Goal: Task Accomplishment & Management: Complete application form

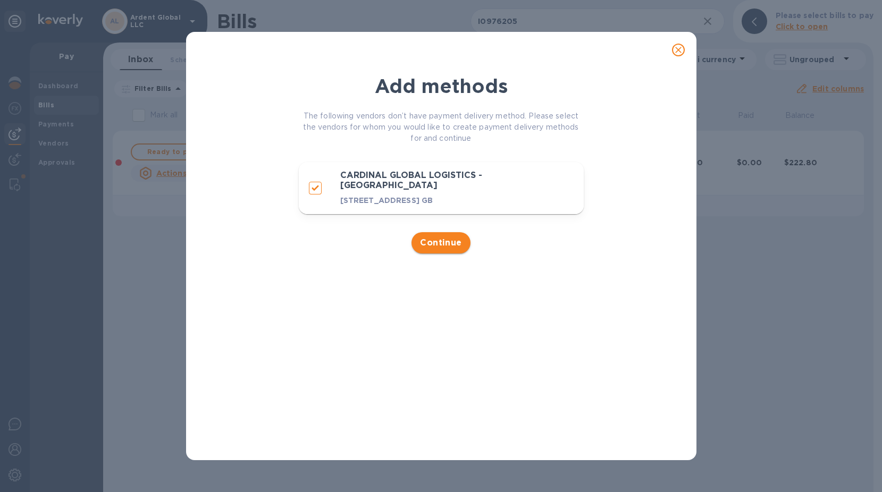
click at [446, 249] on span "Continue" at bounding box center [441, 243] width 42 height 13
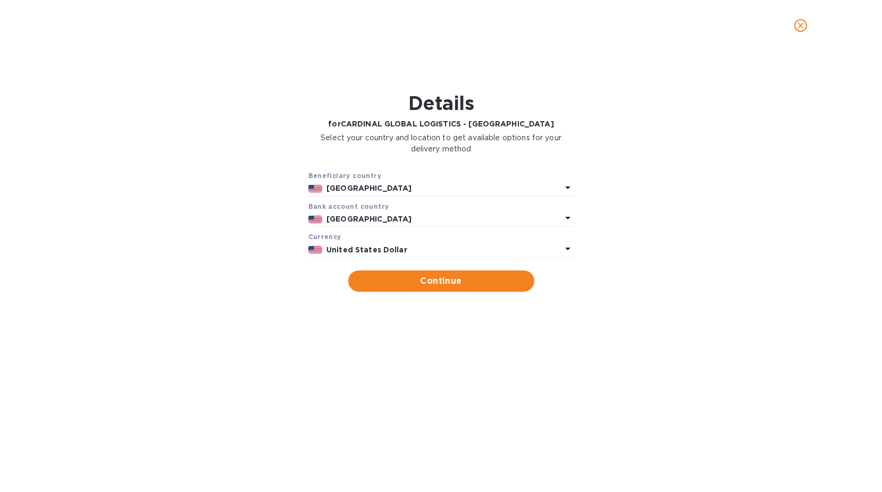
click at [365, 187] on b "[GEOGRAPHIC_DATA]" at bounding box center [368, 188] width 85 height 9
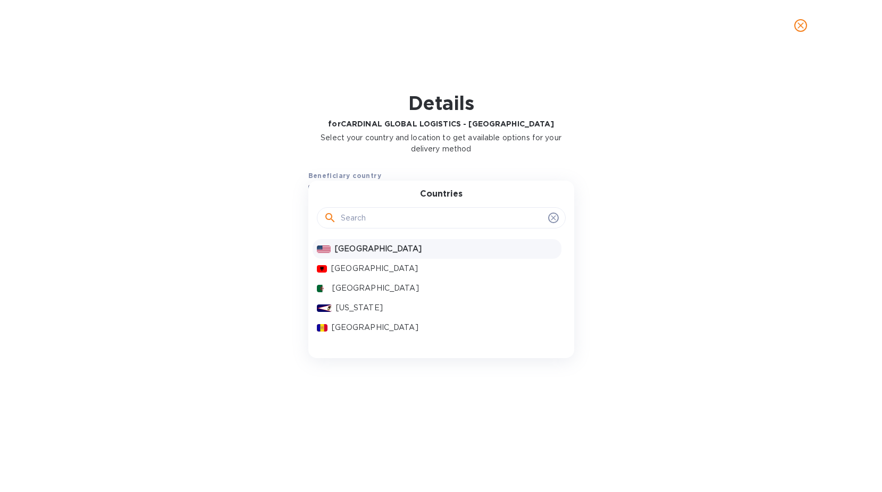
click at [361, 223] on input "text" at bounding box center [442, 218] width 203 height 16
click at [368, 220] on input "text" at bounding box center [442, 218] width 203 height 16
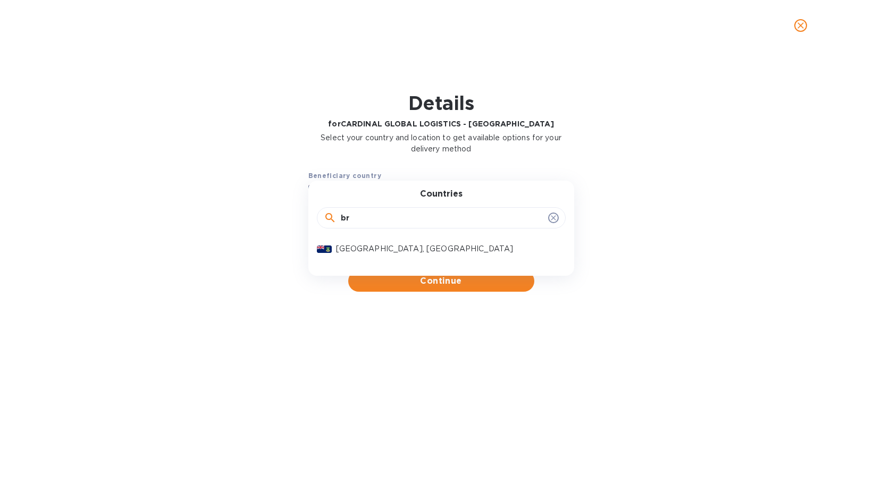
type input "b"
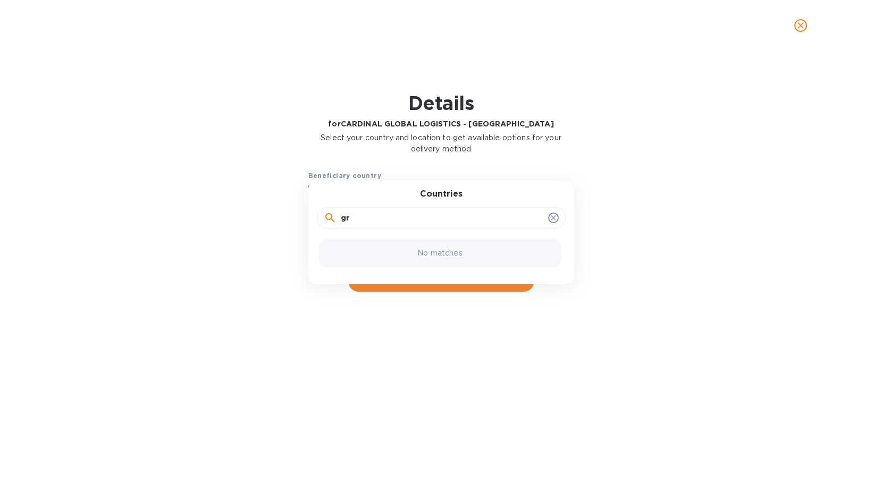
type input "g"
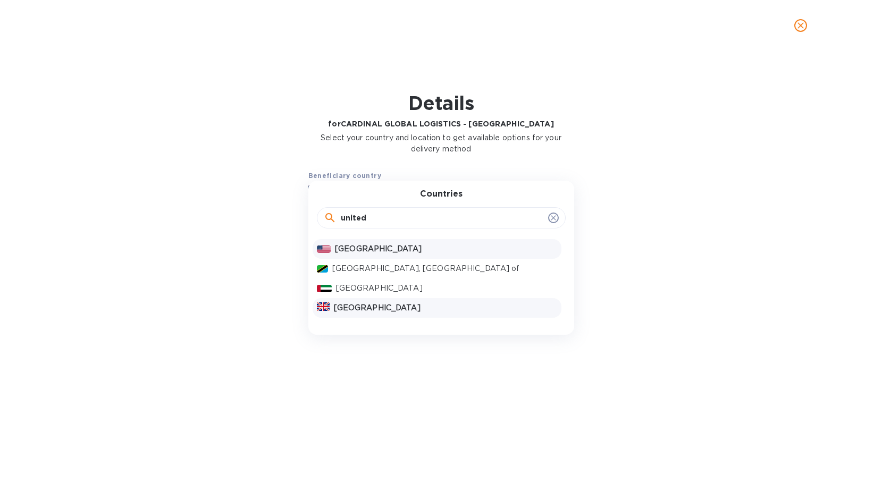
type input "united"
click at [372, 309] on p "[GEOGRAPHIC_DATA]" at bounding box center [445, 307] width 223 height 11
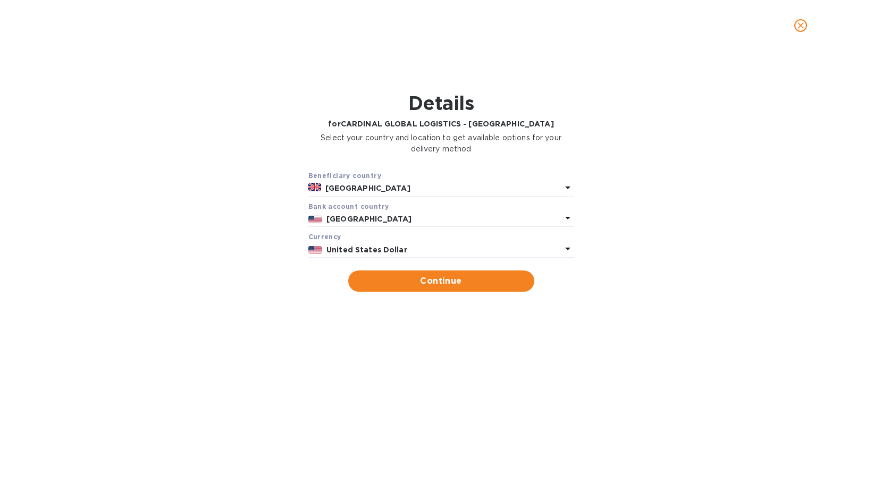
click at [390, 216] on p "[GEOGRAPHIC_DATA]" at bounding box center [443, 219] width 234 height 11
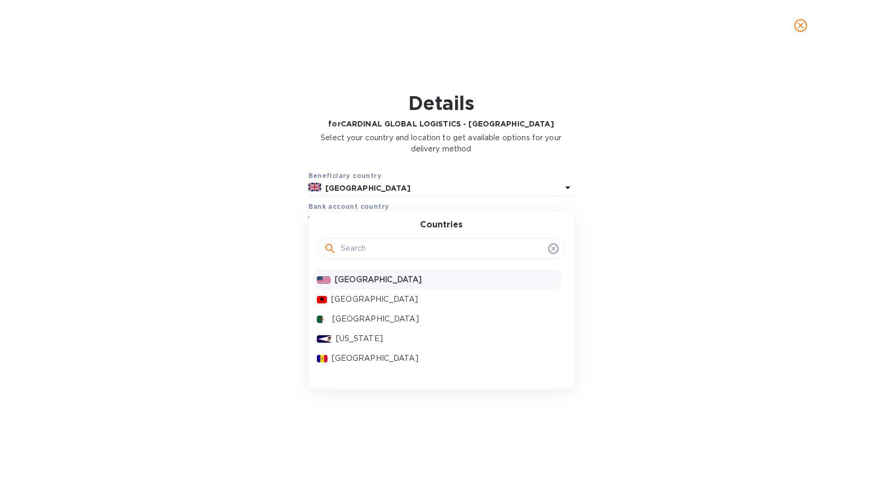
click at [372, 243] on input "text" at bounding box center [442, 249] width 203 height 16
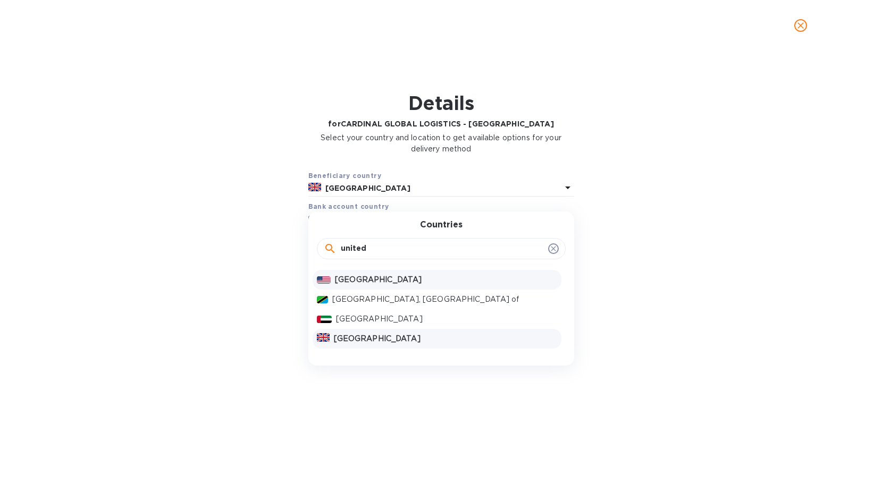
type input "united"
click at [375, 339] on p "[GEOGRAPHIC_DATA]" at bounding box center [445, 338] width 223 height 11
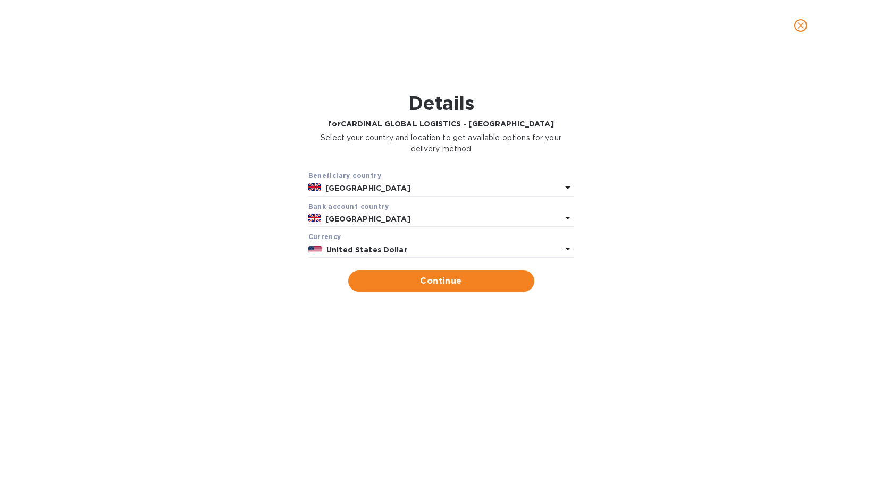
click at [377, 252] on b "United States Dollar" at bounding box center [366, 250] width 81 height 9
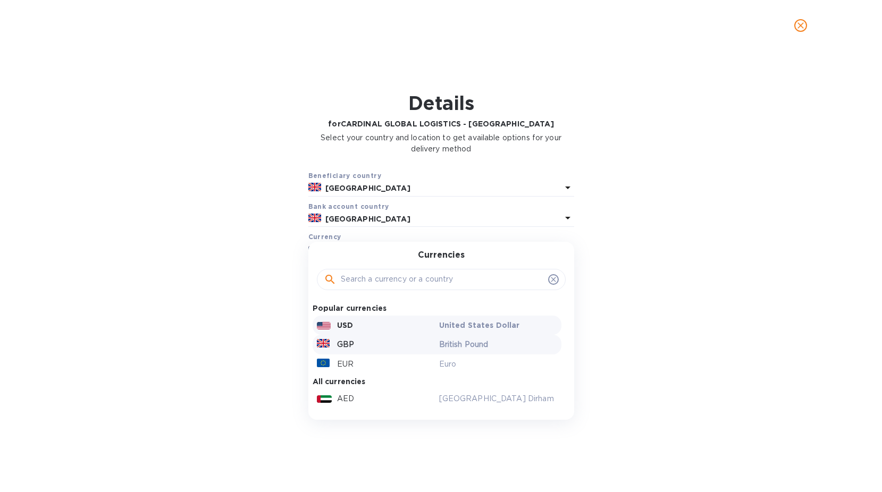
click at [351, 344] on p "GBP" at bounding box center [345, 344] width 17 height 11
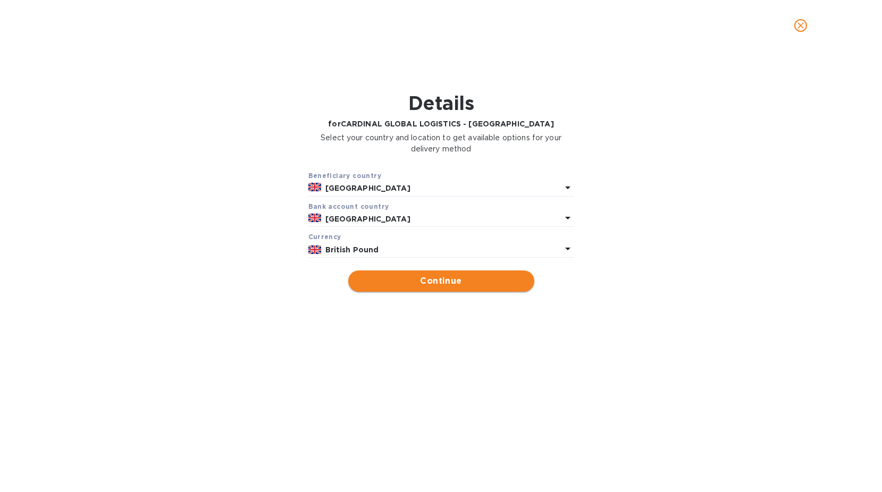
click at [430, 271] on button "Continue" at bounding box center [441, 281] width 186 height 21
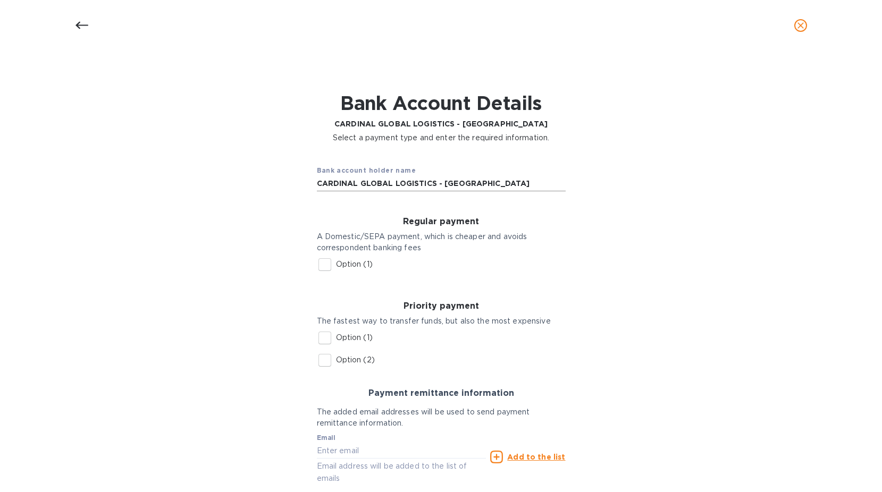
click at [435, 185] on input "CARDINAL GLOBAL LOGISTICS - [GEOGRAPHIC_DATA]" at bounding box center [441, 184] width 249 height 16
drag, startPoint x: 436, startPoint y: 183, endPoint x: 508, endPoint y: 180, distance: 71.9
click at [508, 180] on input "CARDINAL GLOBAL LOGISTICS - [GEOGRAPHIC_DATA]" at bounding box center [441, 184] width 249 height 16
type input "CARDINAL GLOBAL LOGISTICS LIMITED"
click at [339, 338] on p "Option (1)" at bounding box center [354, 337] width 37 height 11
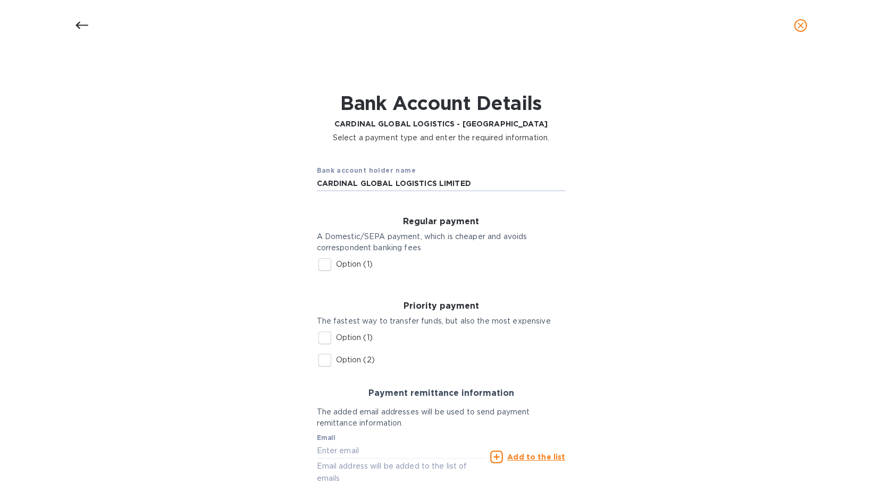
click at [336, 338] on input "Option (1)" at bounding box center [325, 338] width 22 height 22
checkbox input "true"
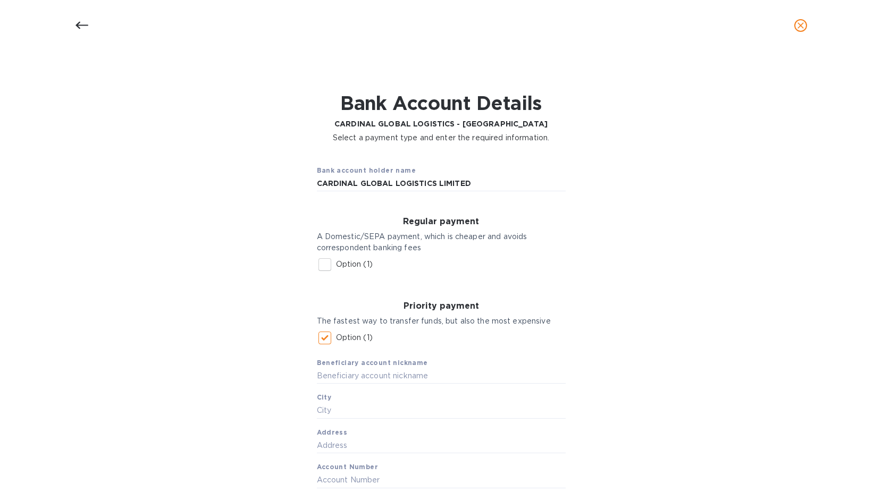
click at [347, 258] on label "Option (1)" at bounding box center [343, 265] width 59 height 22
click at [336, 258] on input "Option (1)" at bounding box center [325, 265] width 22 height 22
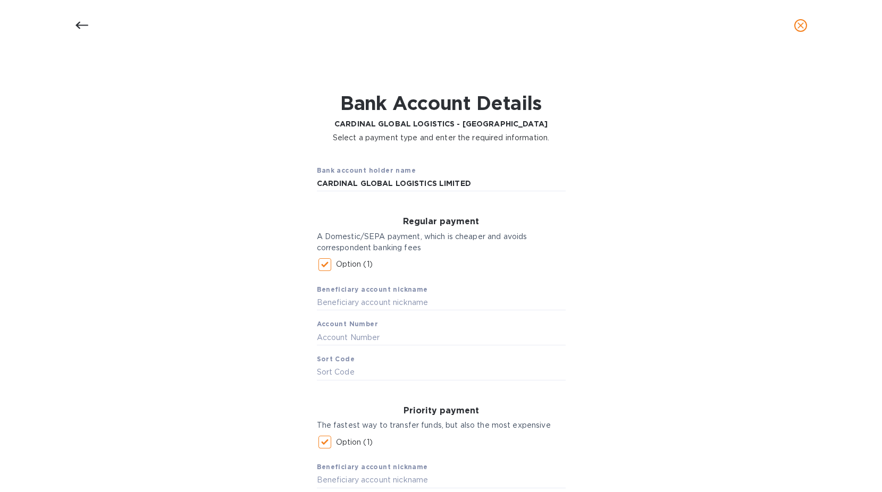
click at [350, 263] on p "Option (1)" at bounding box center [354, 264] width 37 height 11
click at [336, 263] on input "Option (1)" at bounding box center [325, 265] width 22 height 22
checkbox input "false"
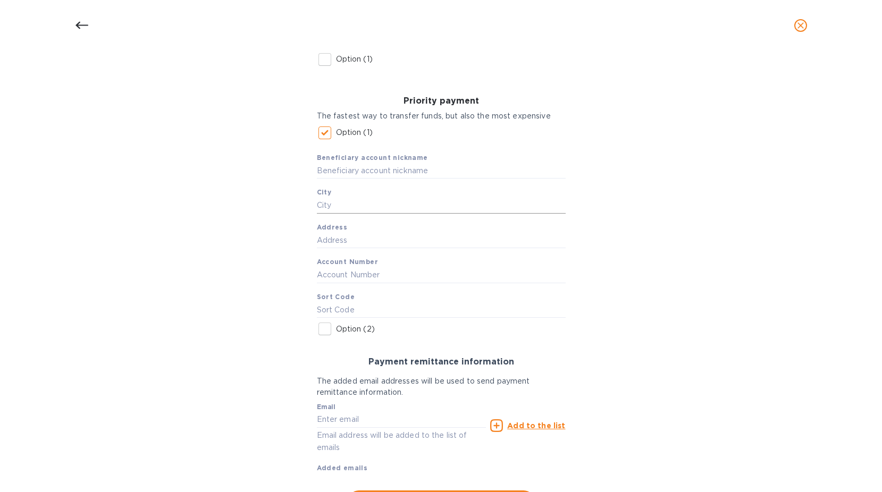
scroll to position [258, 0]
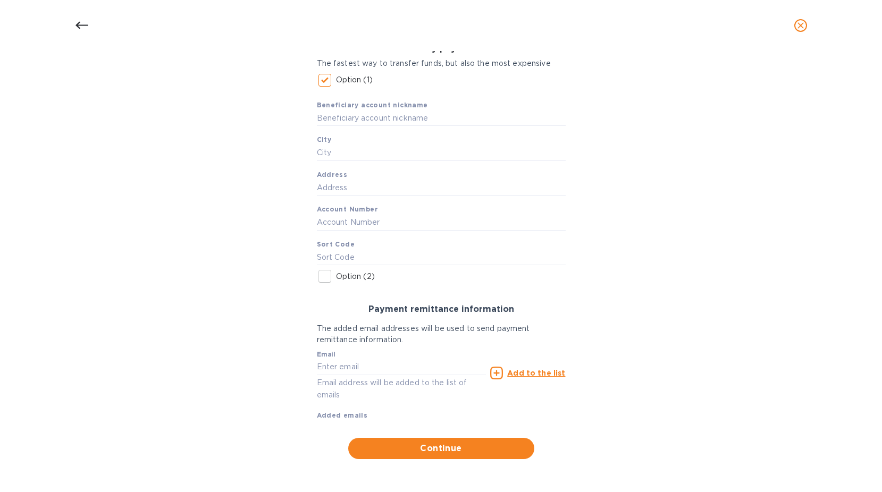
click at [382, 286] on div "Priority payment The fastest way to transfer funds, but also the most expensive…" at bounding box center [441, 165] width 266 height 261
click at [364, 278] on p "Option (2)" at bounding box center [355, 276] width 39 height 11
click at [336, 278] on input "Option (2)" at bounding box center [325, 276] width 22 height 22
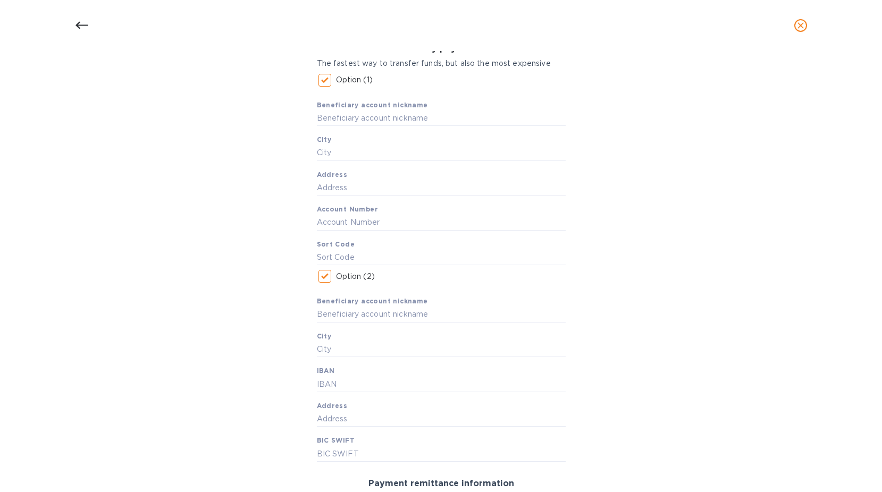
click at [356, 280] on p "Option (2)" at bounding box center [355, 276] width 39 height 11
click at [336, 280] on input "Option (2)" at bounding box center [325, 276] width 22 height 22
checkbox input "false"
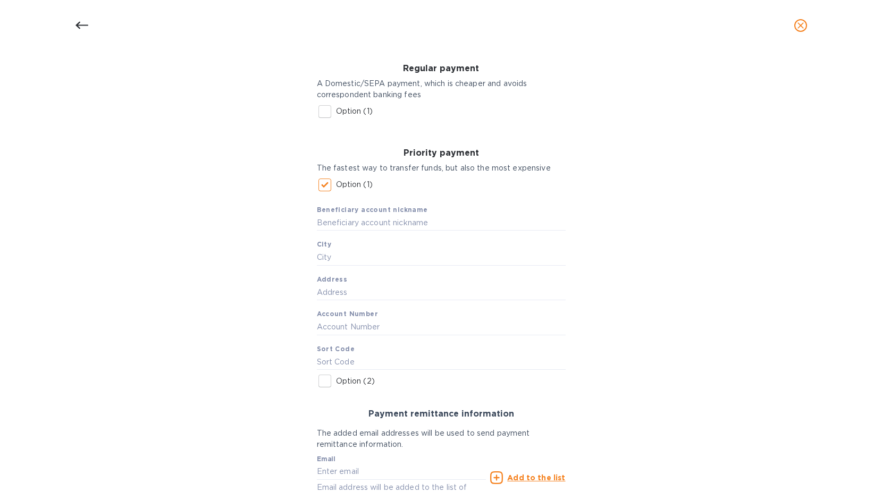
scroll to position [151, 0]
click at [367, 230] on input "text" at bounding box center [441, 224] width 249 height 16
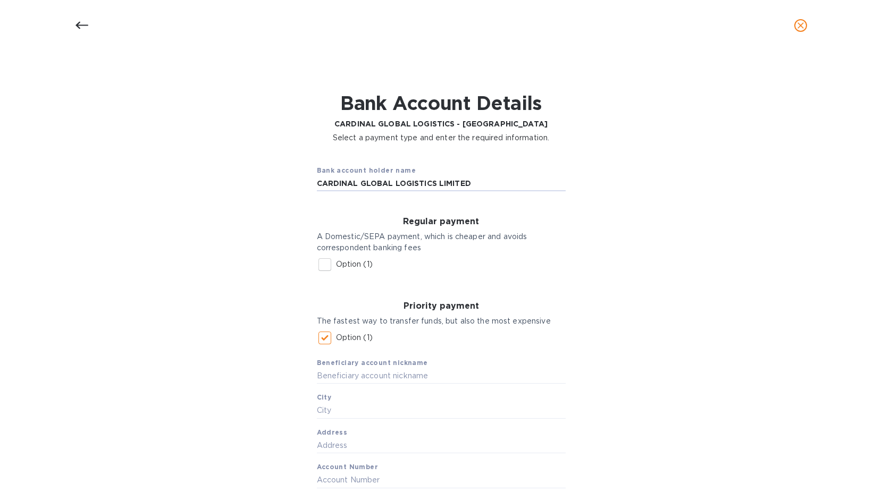
drag, startPoint x: 440, startPoint y: 184, endPoint x: 178, endPoint y: 198, distance: 262.9
click at [178, 198] on div "Bank account holder name CARDINAL GLOBAL LOGISTICS LIMITED Regular payment A Do…" at bounding box center [441, 437] width 854 height 574
click at [362, 373] on input "text" at bounding box center [441, 376] width 249 height 16
paste input "CARDINAL GLOBAL LOGISTICS LIMITED"
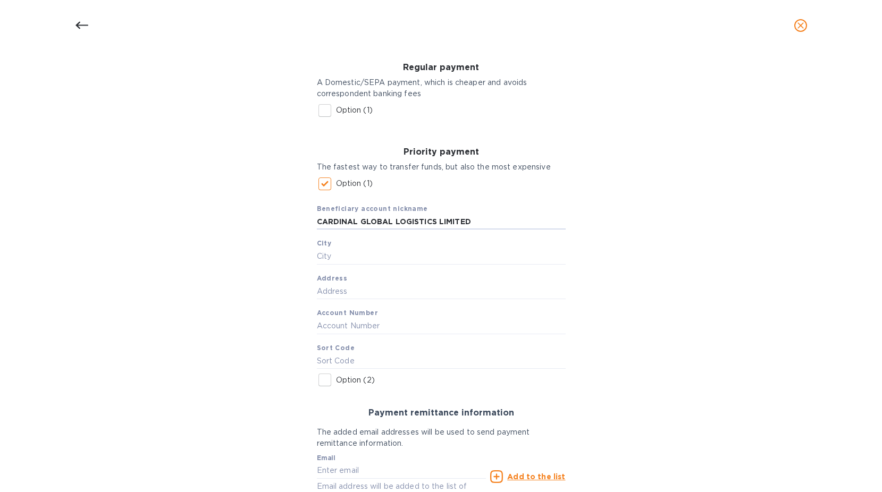
scroll to position [159, 0]
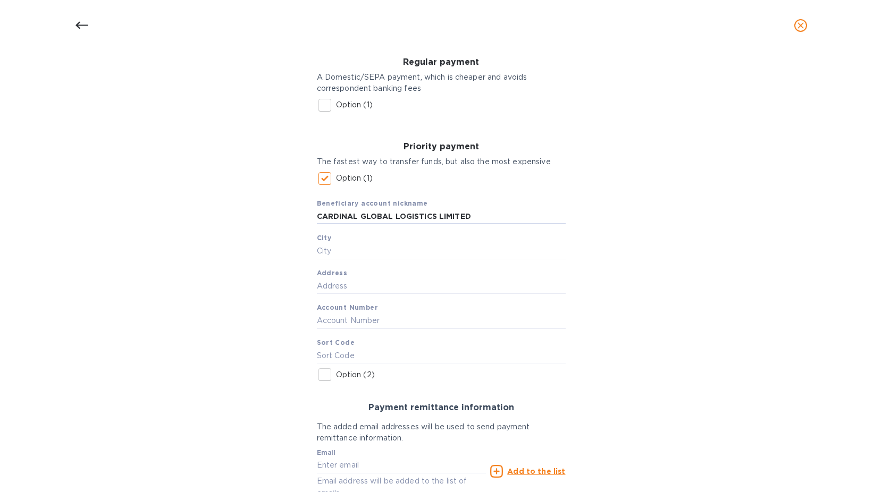
type input "CARDINAL GLOBAL LOGISTICS LIMITED"
click at [342, 265] on div "Beneficiary account nickname CARDINAL GLOBAL LOGISTICS LIMITED City Address Acc…" at bounding box center [441, 277] width 249 height 174
click at [338, 261] on div "Beneficiary account nickname CARDINAL GLOBAL LOGISTICS LIMITED City Address Acc…" at bounding box center [441, 277] width 249 height 174
drag, startPoint x: 336, startPoint y: 254, endPoint x: 328, endPoint y: 250, distance: 8.3
click at [336, 254] on input "text" at bounding box center [441, 251] width 249 height 16
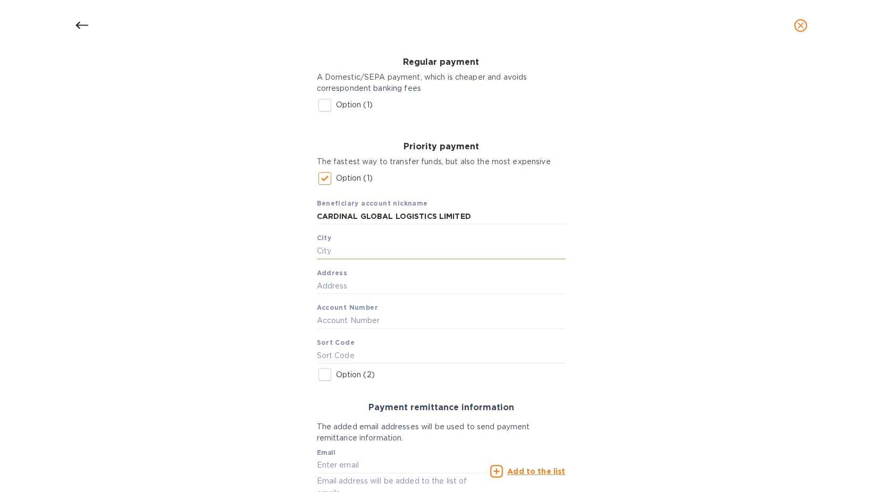
click at [324, 246] on input "text" at bounding box center [441, 251] width 249 height 16
type input "[GEOGRAPHIC_DATA]"
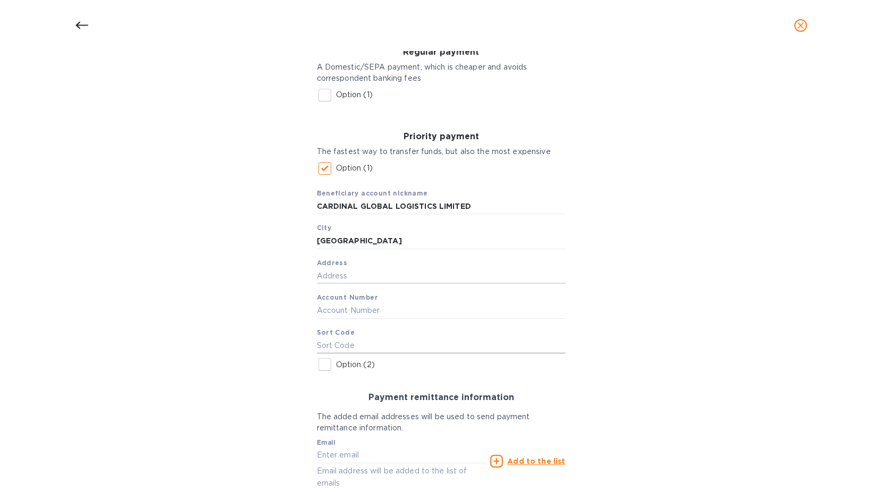
scroll to position [258, 0]
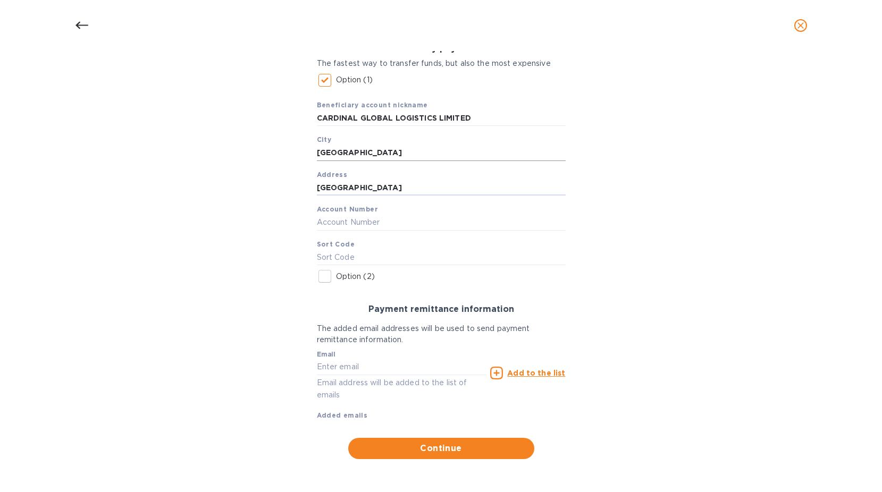
type input "[GEOGRAPHIC_DATA]"
click at [324, 153] on input "[GEOGRAPHIC_DATA]" at bounding box center [441, 153] width 249 height 16
type input "[GEOGRAPHIC_DATA]"
click at [383, 222] on input "text" at bounding box center [441, 223] width 249 height 16
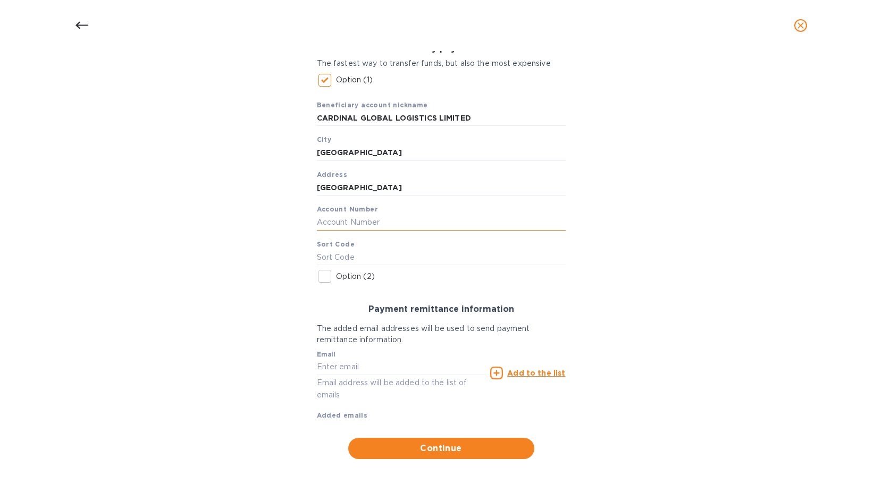
click at [365, 223] on input "text" at bounding box center [441, 223] width 249 height 16
type input "GB10"
click at [339, 276] on p "Option (2)" at bounding box center [355, 276] width 39 height 11
click at [336, 276] on input "Option (2)" at bounding box center [325, 276] width 22 height 22
checkbox input "true"
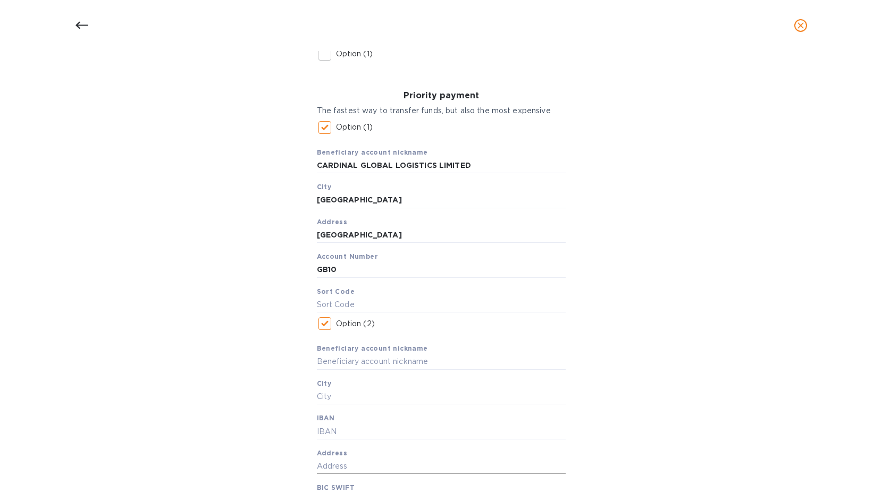
scroll to position [220, 0]
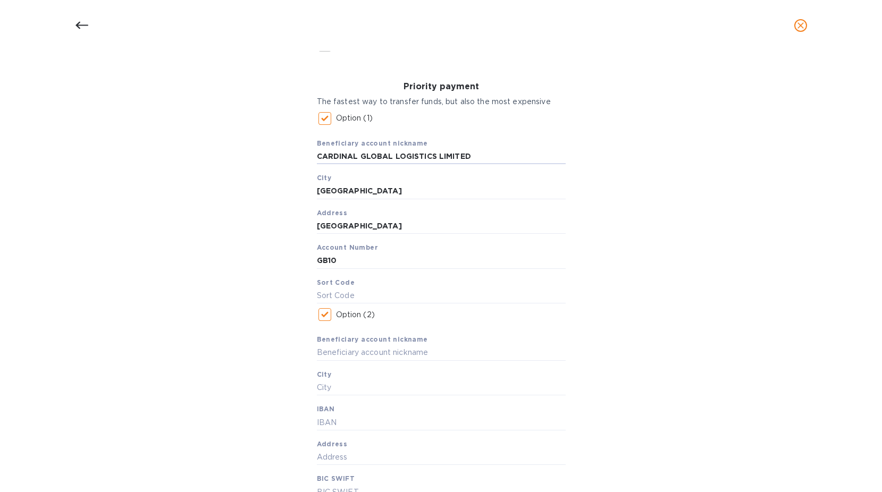
drag, startPoint x: 473, startPoint y: 157, endPoint x: 200, endPoint y: 178, distance: 272.9
click at [200, 178] on div "Bank account holder name CARDINAL GLOBAL LOGISTICS LIMITED Regular payment A Do…" at bounding box center [441, 304] width 854 height 748
click at [347, 354] on input "text" at bounding box center [441, 353] width 249 height 16
paste input "CARDINAL GLOBAL LOGISTICS LIMITED"
type input "CARDINAL GLOBAL LOGISTICS LIMITED"
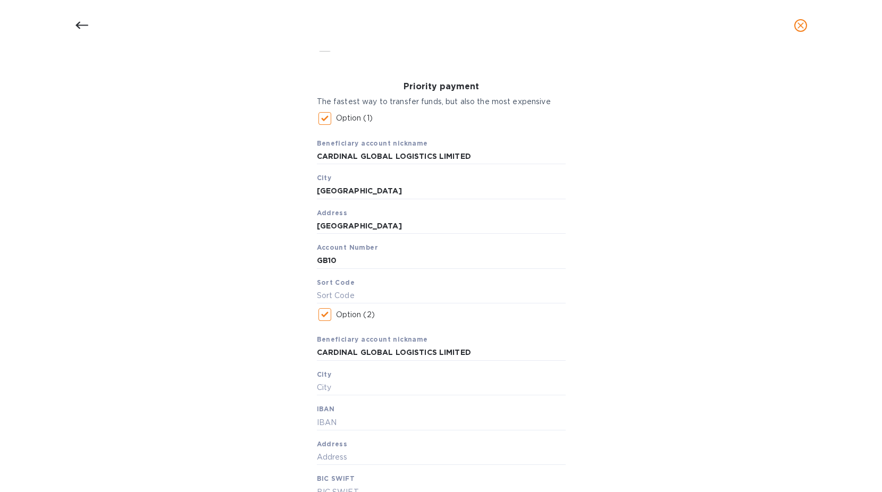
drag, startPoint x: 387, startPoint y: 198, endPoint x: 241, endPoint y: 193, distance: 145.7
click at [241, 193] on div "Bank account holder name CARDINAL GLOBAL LOGISTICS LIMITED Regular payment A Do…" at bounding box center [441, 304] width 854 height 748
drag, startPoint x: 357, startPoint y: 193, endPoint x: 241, endPoint y: 192, distance: 115.9
click at [241, 192] on div "Bank account holder name CARDINAL GLOBAL LOGISTICS LIMITED Regular payment A Do…" at bounding box center [441, 304] width 854 height 748
click at [350, 393] on input "text" at bounding box center [441, 388] width 249 height 16
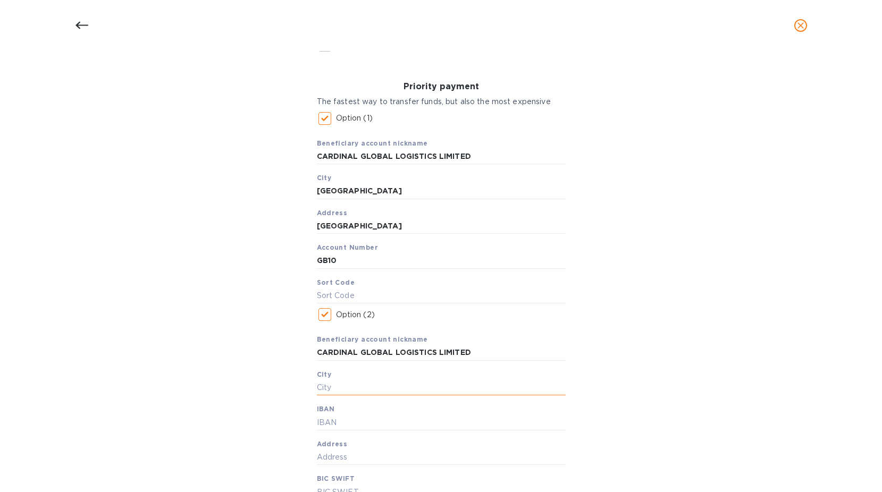
paste input "[GEOGRAPHIC_DATA]"
type input "[GEOGRAPHIC_DATA]"
drag, startPoint x: 533, startPoint y: 223, endPoint x: 253, endPoint y: 231, distance: 279.7
click at [253, 231] on div "Bank account holder name CARDINAL GLOBAL LOGISTICS LIMITED Regular payment A Do…" at bounding box center [441, 304] width 854 height 748
click at [335, 420] on input "text" at bounding box center [441, 423] width 249 height 16
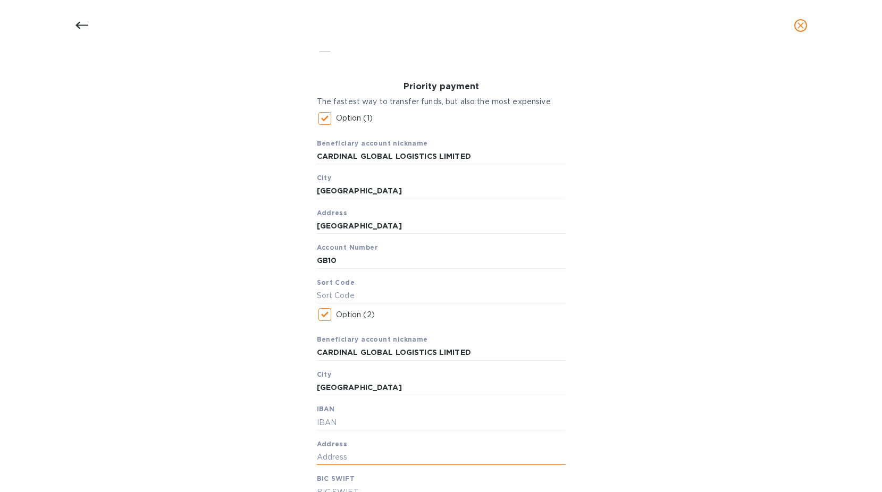
click at [341, 452] on input "text" at bounding box center [441, 458] width 249 height 16
paste input "[GEOGRAPHIC_DATA]"
type input "[GEOGRAPHIC_DATA]"
drag, startPoint x: 231, startPoint y: 248, endPoint x: 222, endPoint y: 247, distance: 9.6
click at [222, 247] on div "Bank account holder name CARDINAL GLOBAL LOGISTICS LIMITED Regular payment A Do…" at bounding box center [441, 304] width 854 height 748
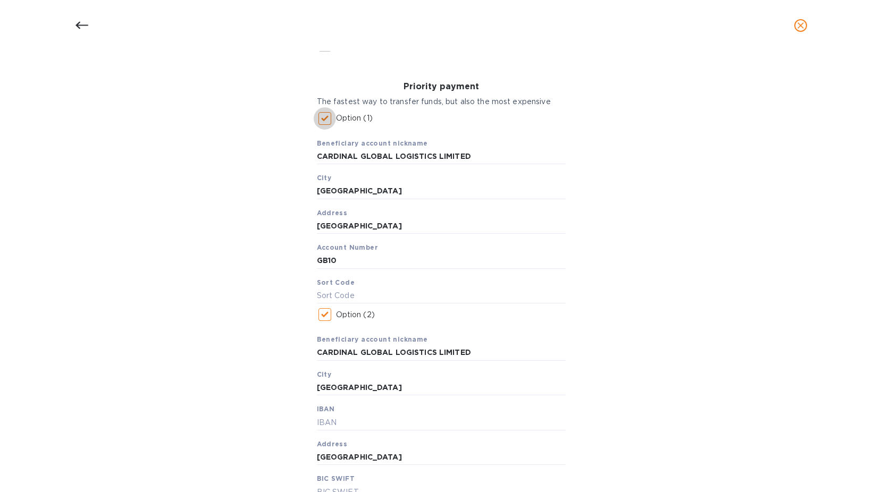
click at [323, 123] on input "Option (1)" at bounding box center [325, 118] width 22 height 22
checkbox input "false"
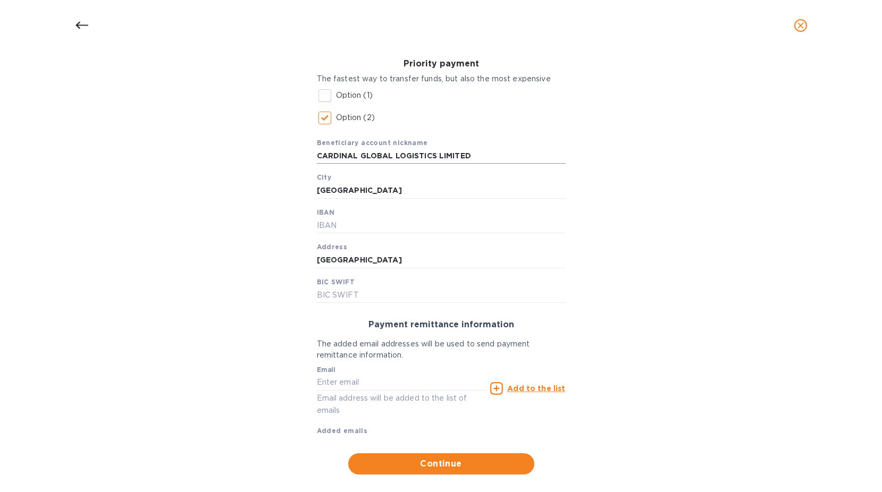
scroll to position [258, 0]
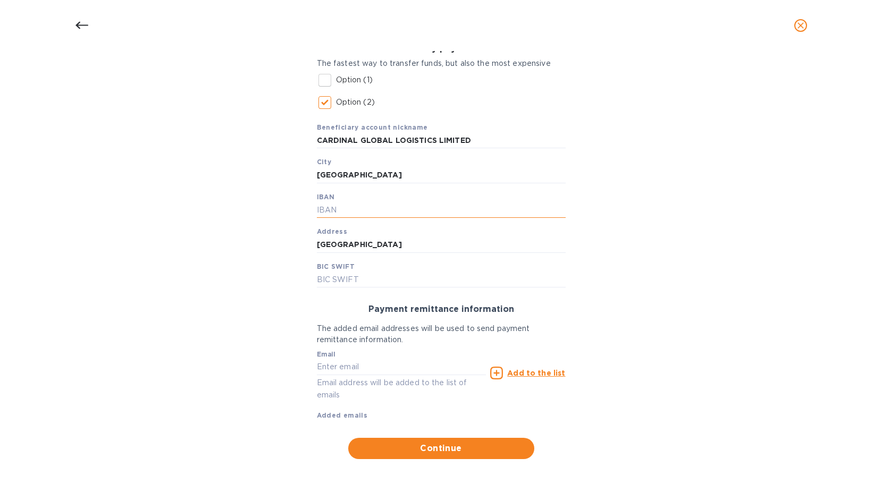
click at [342, 210] on input "text" at bounding box center [441, 211] width 249 height 16
type input "[FINANCIAL_ID]"
click at [358, 209] on input "[FINANCIAL_ID]" at bounding box center [441, 211] width 249 height 16
click at [377, 213] on input "[FINANCIAL_ID]" at bounding box center [441, 211] width 249 height 16
click at [369, 210] on input "[FINANCIAL_ID]" at bounding box center [441, 211] width 249 height 16
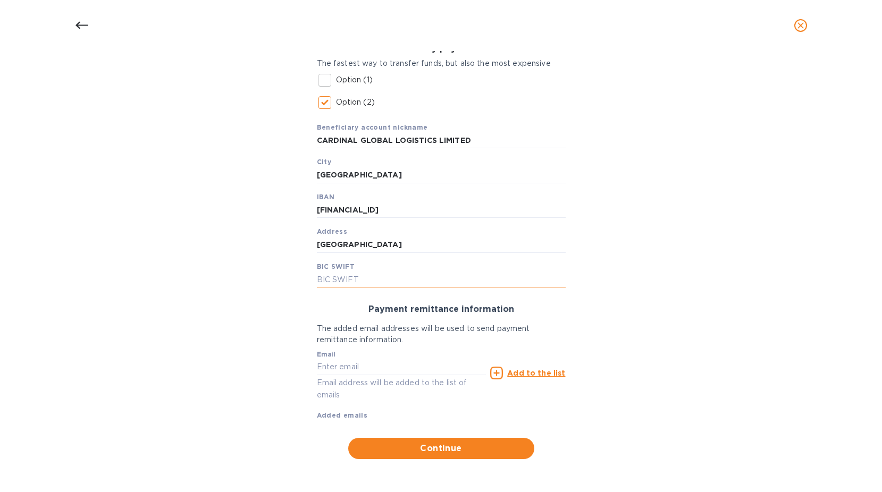
click at [355, 286] on input "text" at bounding box center [441, 280] width 249 height 16
type input "[SWIFT_CODE]"
click at [402, 360] on input "text" at bounding box center [402, 367] width 170 height 16
type input "[EMAIL_ADDRESS][DOMAIN_NAME]"
click at [523, 371] on u "Add to the list" at bounding box center [536, 373] width 58 height 9
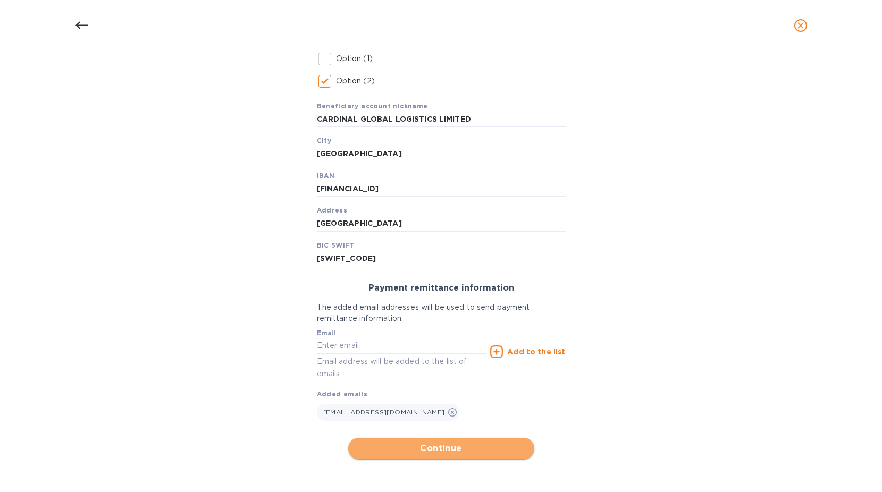
click at [458, 450] on span "Continue" at bounding box center [441, 448] width 169 height 13
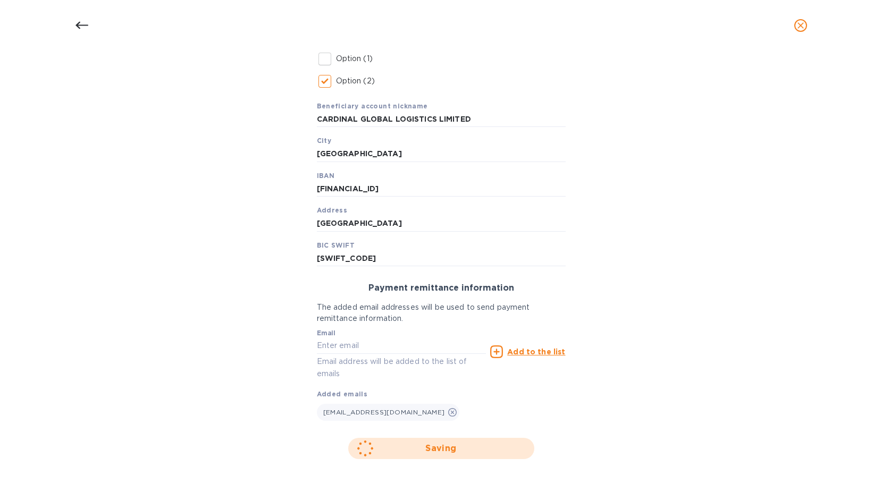
scroll to position [32, 0]
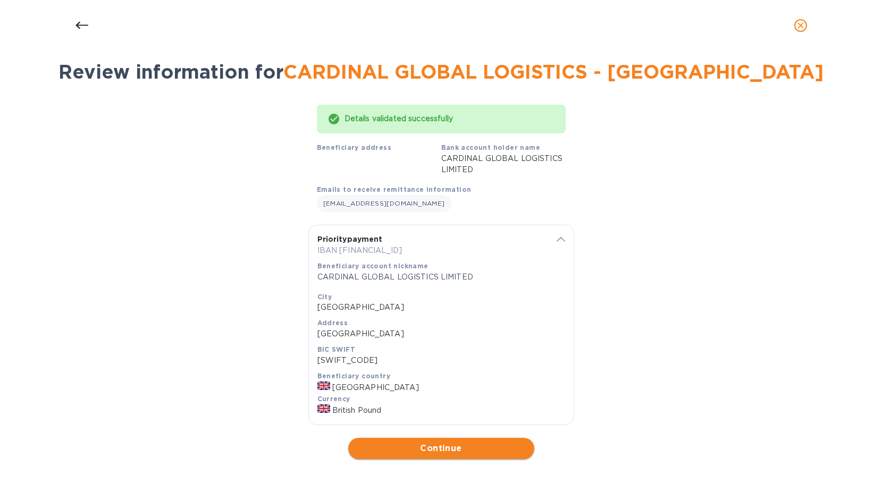
click at [474, 449] on span "Continue" at bounding box center [441, 448] width 169 height 13
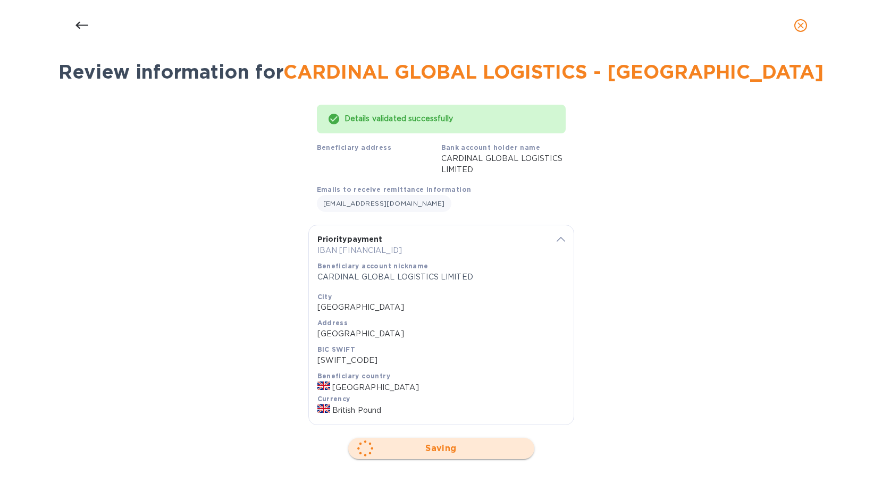
scroll to position [0, 0]
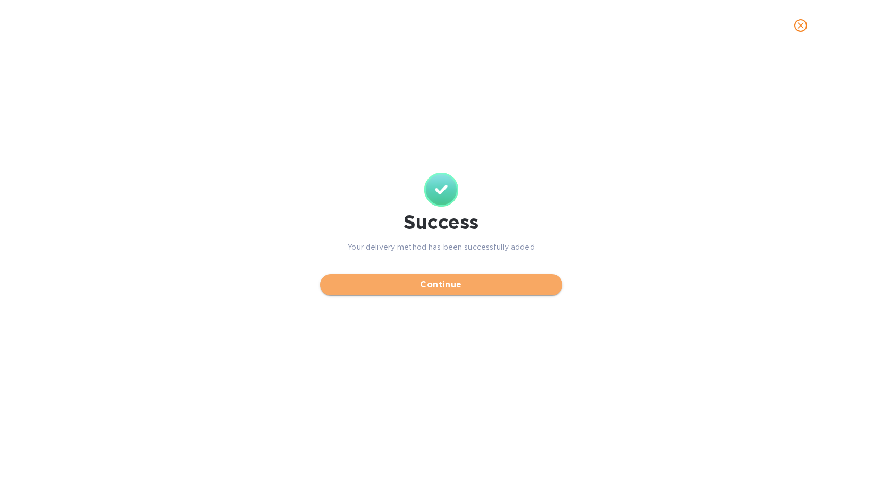
click at [439, 283] on span "Continue" at bounding box center [440, 285] width 225 height 13
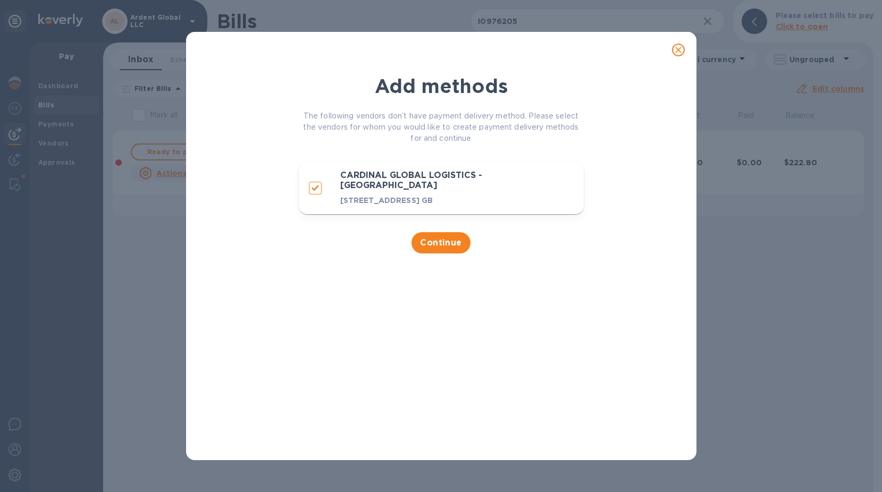
click at [753, 277] on div "Add methods The following vendors don’t have payment delivery method. Please se…" at bounding box center [441, 246] width 882 height 492
click at [673, 54] on icon "close" at bounding box center [678, 50] width 11 height 11
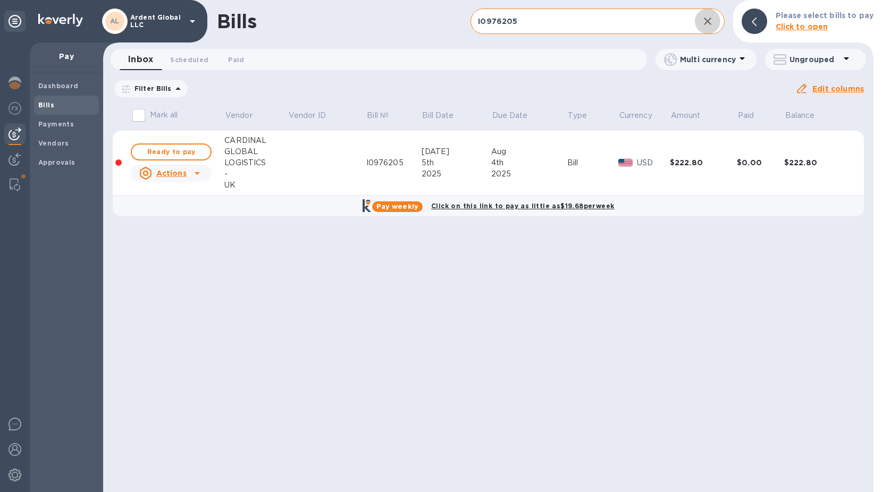
click at [711, 23] on icon "button" at bounding box center [707, 21] width 7 height 7
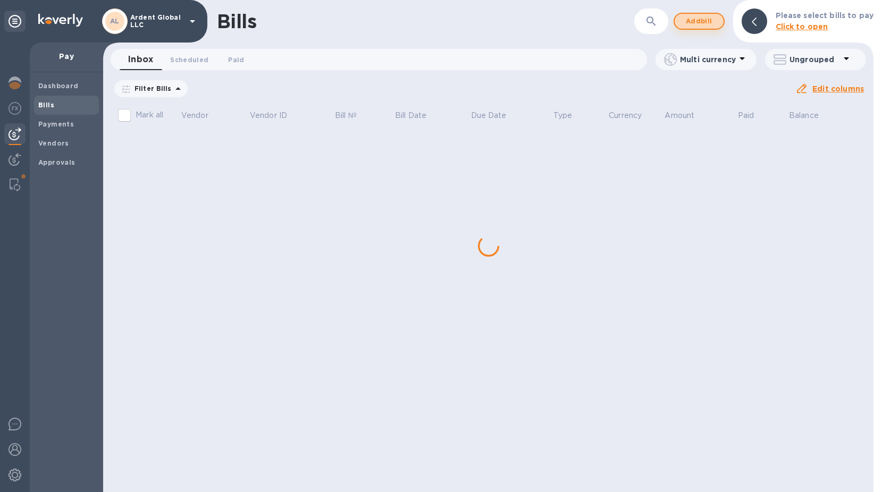
click at [699, 20] on span "Add bill" at bounding box center [699, 21] width 32 height 13
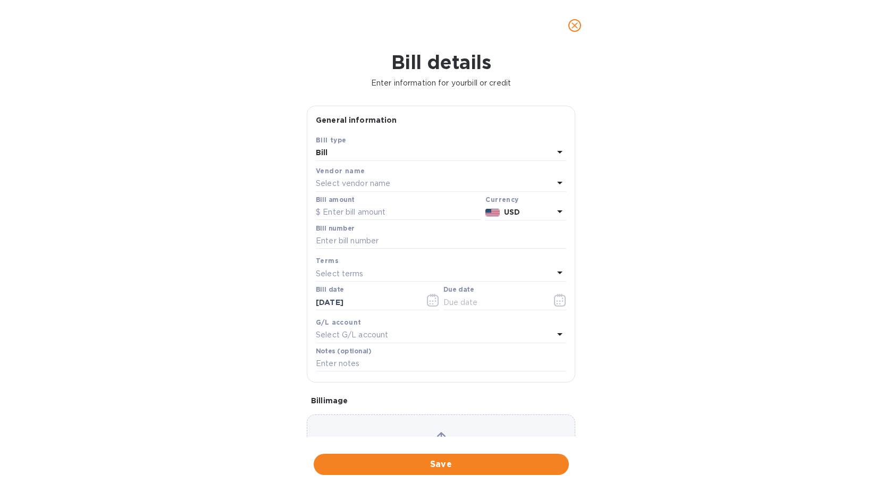
click at [356, 183] on p "Select vendor name" at bounding box center [353, 183] width 74 height 11
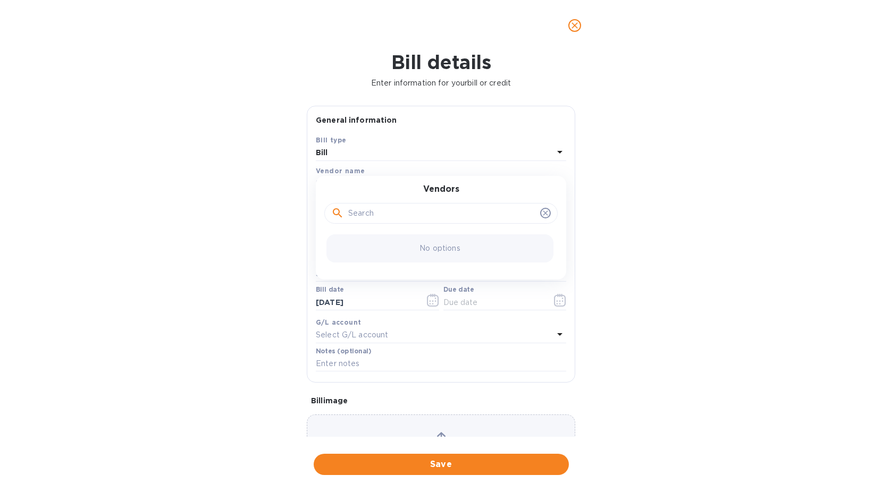
click at [376, 206] on input "text" at bounding box center [442, 214] width 188 height 16
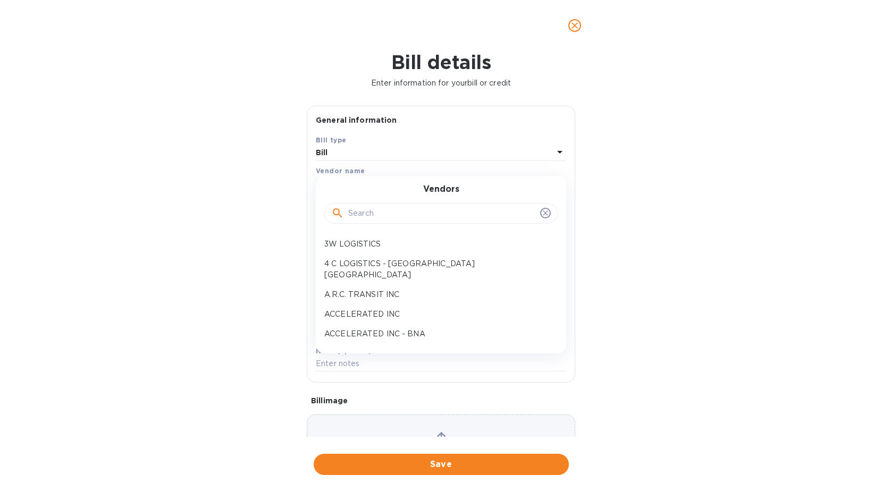
drag, startPoint x: 376, startPoint y: 206, endPoint x: 375, endPoint y: 227, distance: 21.8
click at [375, 227] on div at bounding box center [440, 213] width 233 height 36
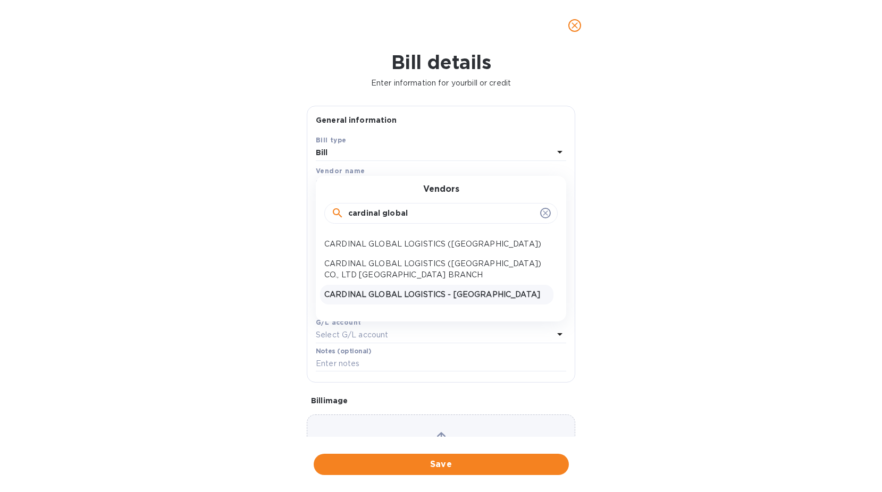
type input "cardinal global"
click at [400, 290] on p "CARDINAL GLOBAL LOGISTICS - [GEOGRAPHIC_DATA]" at bounding box center [436, 294] width 225 height 11
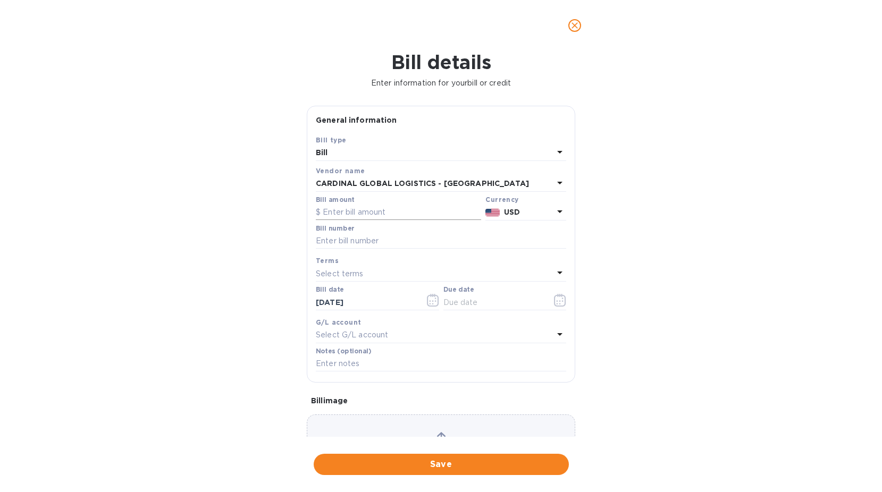
click at [360, 210] on input "text" at bounding box center [398, 213] width 165 height 16
paste input "222.80"
type input "222.80"
click at [513, 210] on b "USD" at bounding box center [512, 212] width 16 height 9
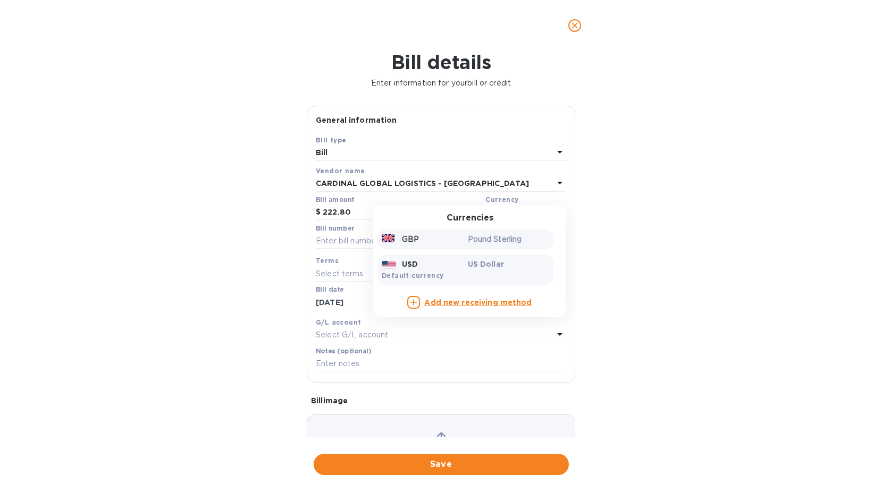
click at [429, 241] on div "GBP" at bounding box center [423, 239] width 86 height 15
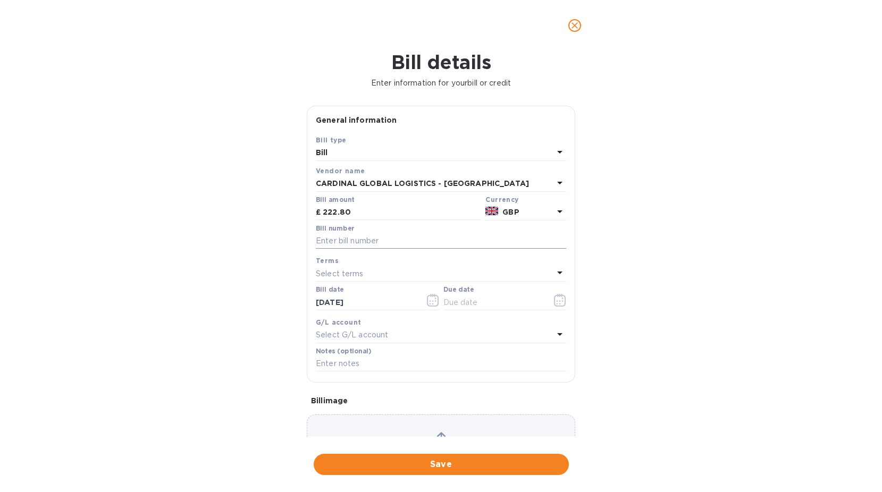
click at [395, 248] on input "text" at bounding box center [441, 241] width 250 height 16
type input "SOA payment"
click at [398, 276] on div "Select terms" at bounding box center [435, 273] width 238 height 15
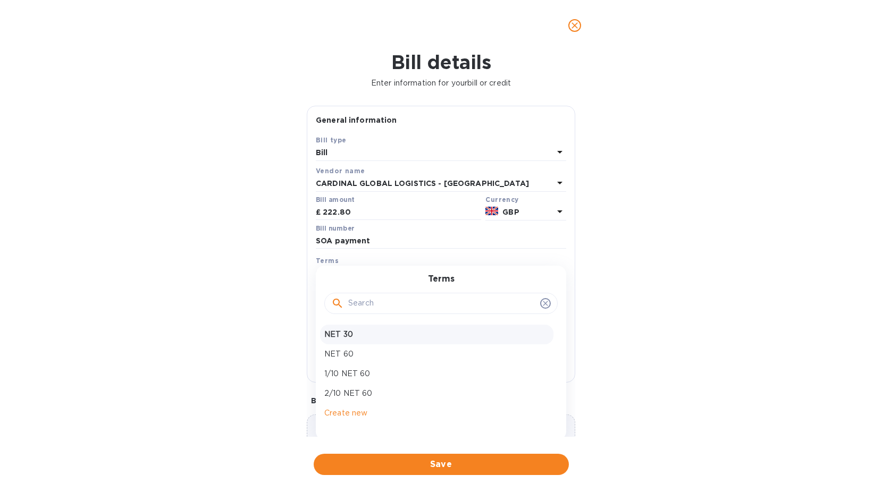
click at [353, 336] on p "NET 30" at bounding box center [436, 334] width 225 height 11
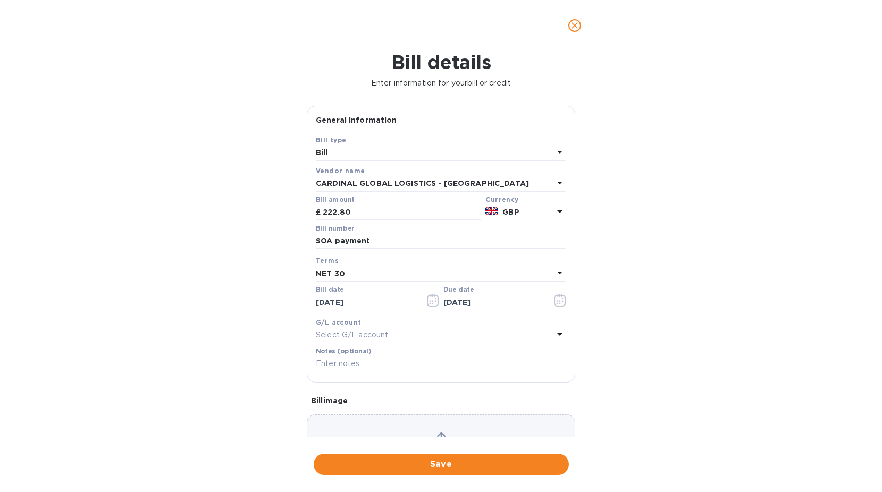
type input "[DATE]"
click at [353, 336] on p "Select G/L account" at bounding box center [352, 335] width 72 height 11
click at [401, 367] on input "text" at bounding box center [442, 365] width 188 height 16
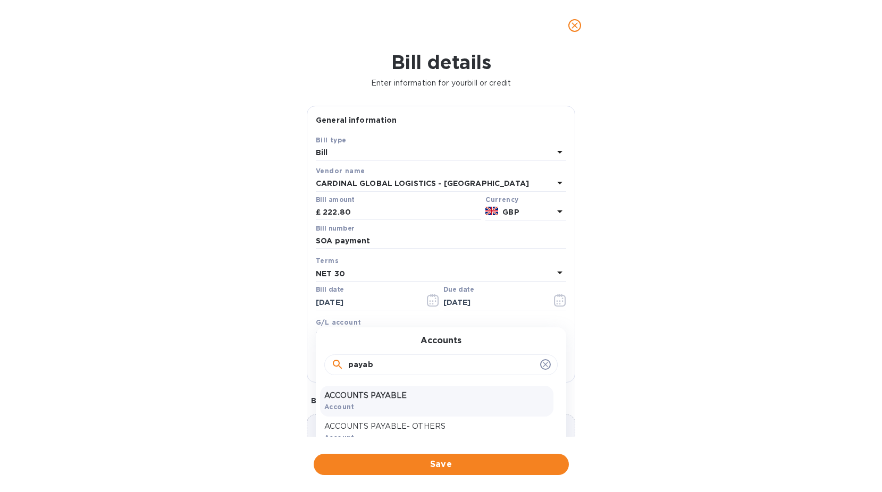
type input "payab"
click at [377, 398] on p "ACCOUNTS PAYABLE" at bounding box center [436, 395] width 225 height 11
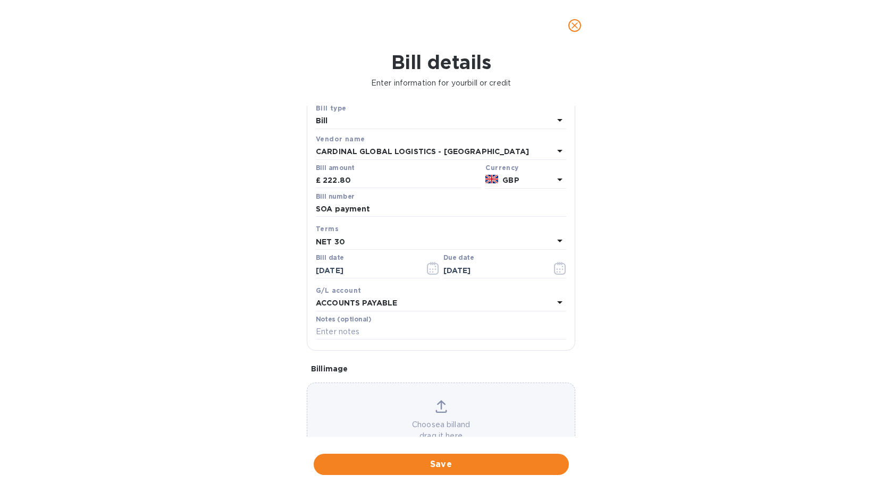
scroll to position [67, 0]
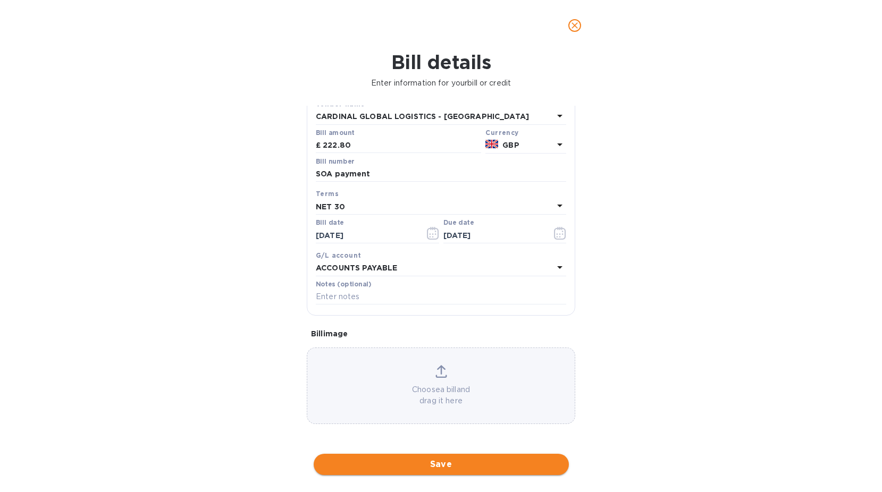
click at [462, 468] on span "Save" at bounding box center [441, 464] width 238 height 13
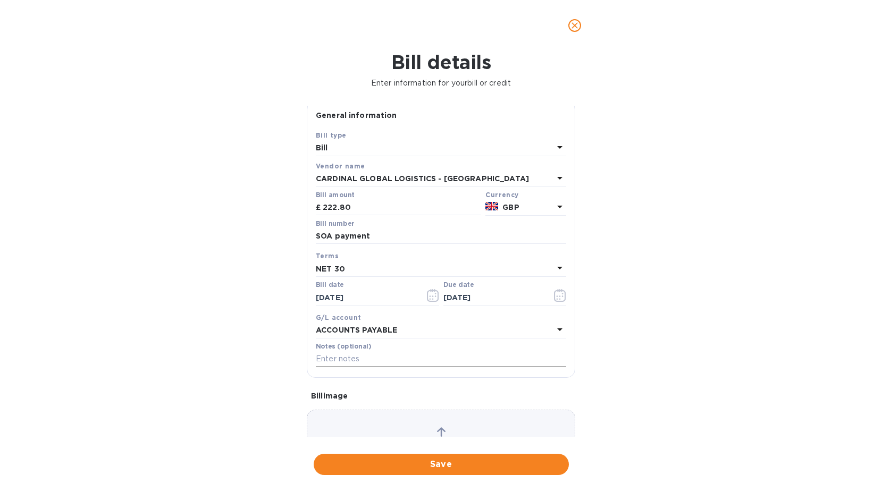
scroll to position [0, 0]
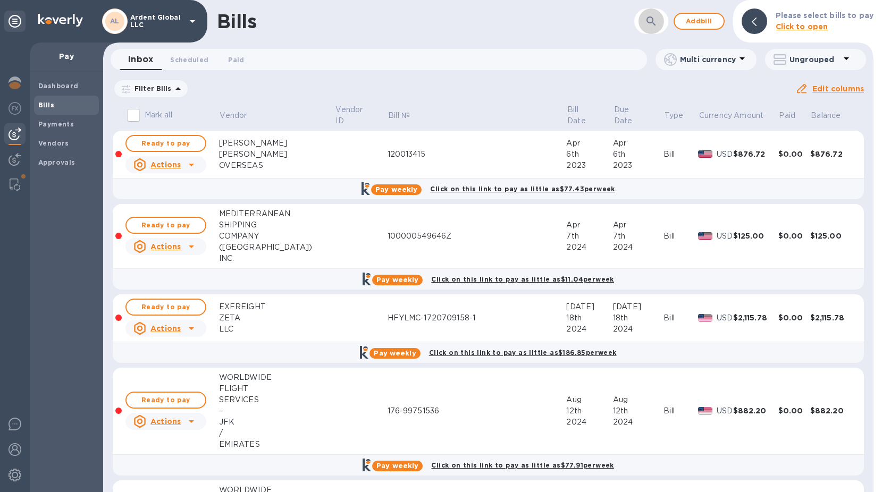
click at [652, 19] on icon "button" at bounding box center [651, 21] width 13 height 13
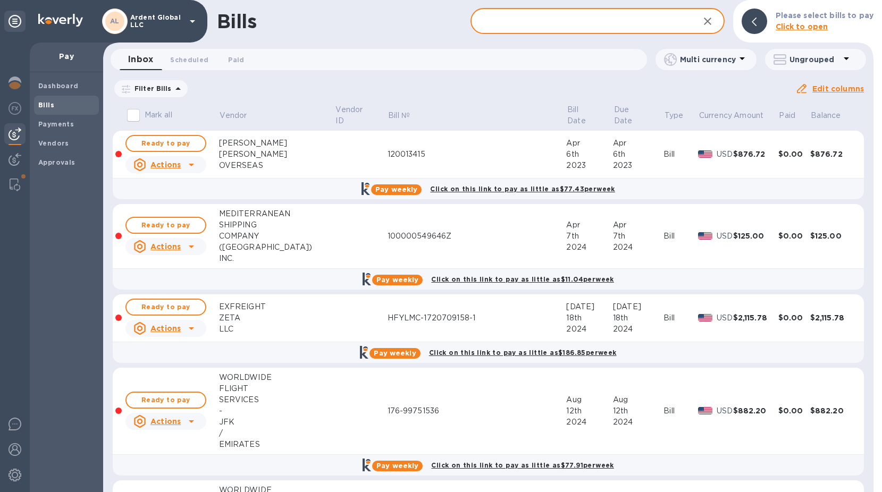
click at [618, 21] on input "text" at bounding box center [580, 22] width 220 height 26
type input "cardinal"
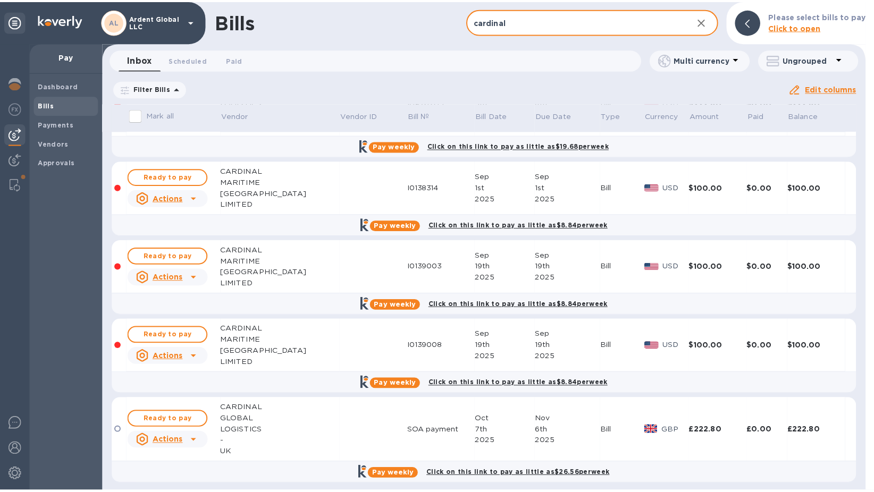
scroll to position [394, 0]
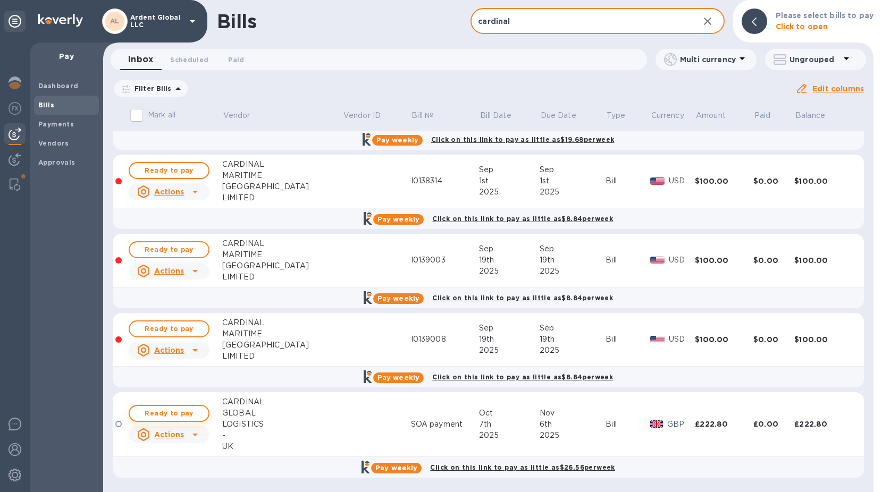
click at [178, 414] on span "Ready to pay" at bounding box center [169, 413] width 62 height 13
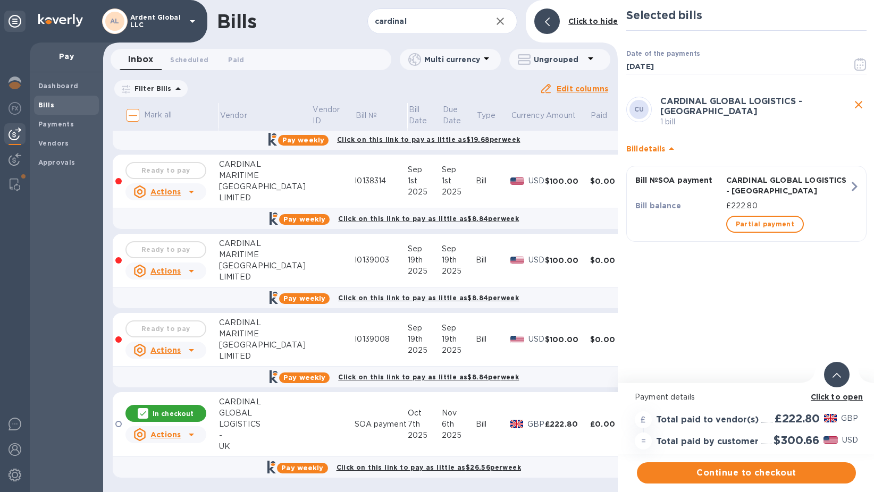
scroll to position [8, 0]
click at [789, 479] on div "Click to open Payment details £ Total paid to vendor(s) £222.80 GBP = Total pai…" at bounding box center [746, 437] width 257 height 109
click at [778, 469] on span "Continue to checkout" at bounding box center [746, 473] width 202 height 13
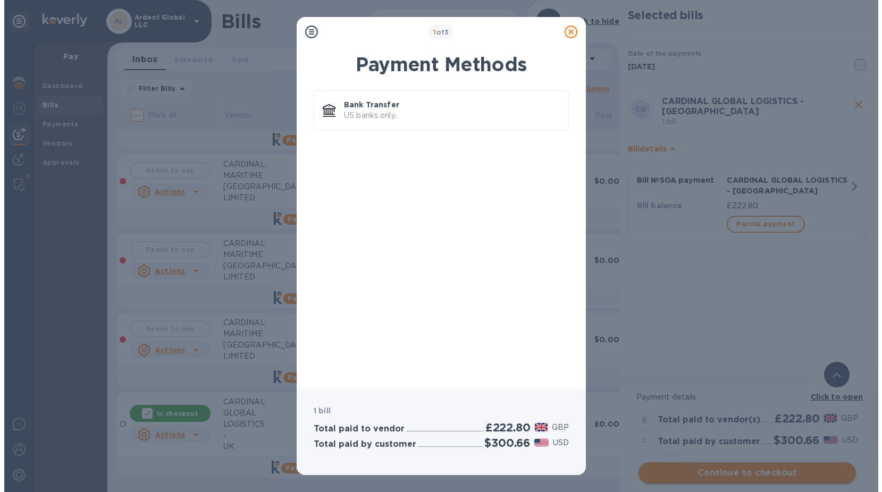
scroll to position [0, 0]
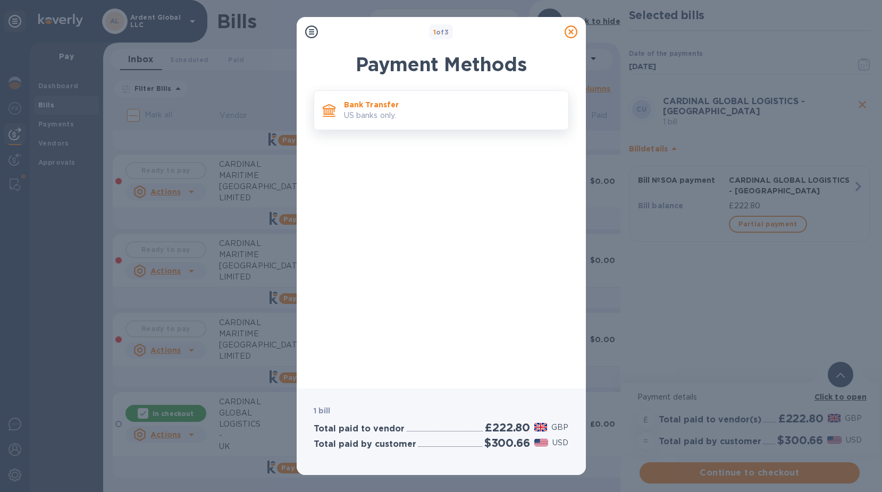
click at [409, 100] on p "Bank Transfer" at bounding box center [452, 104] width 216 height 11
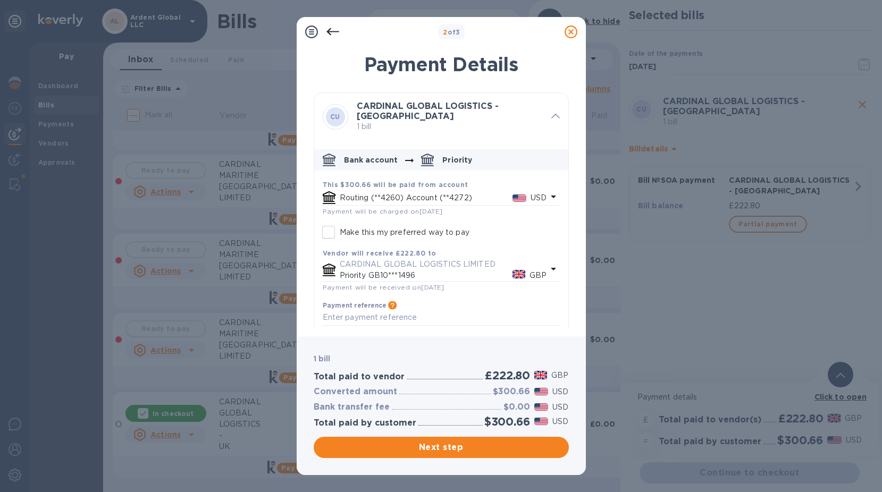
click at [462, 190] on div "Routing (**4260) Account (**4272) USD" at bounding box center [444, 197] width 212 height 15
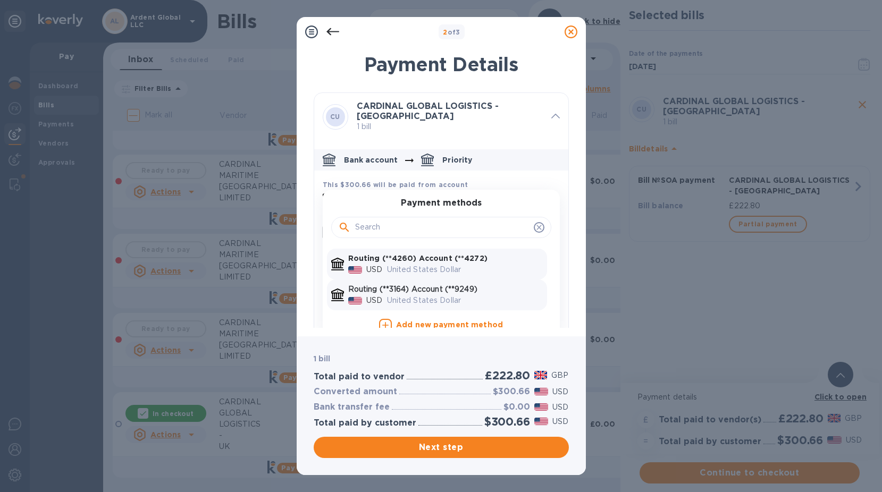
click at [408, 284] on p "Routing (**3164) Account (**9249)" at bounding box center [445, 289] width 195 height 11
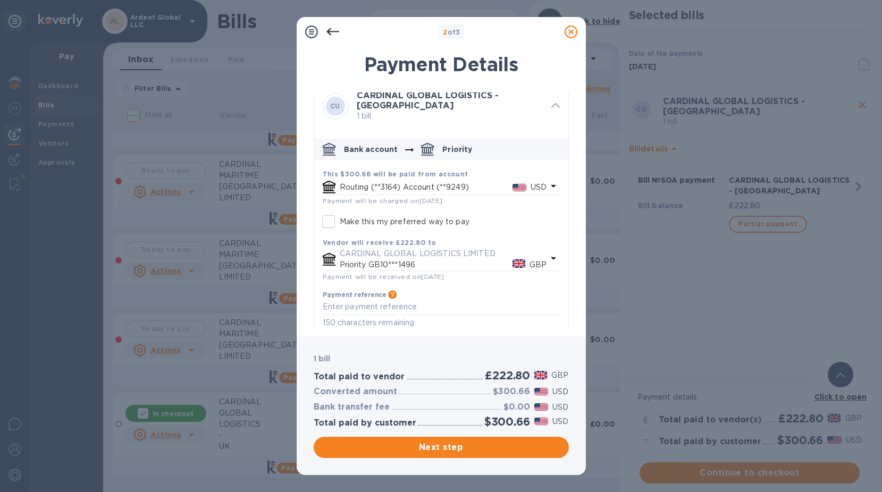
scroll to position [15, 0]
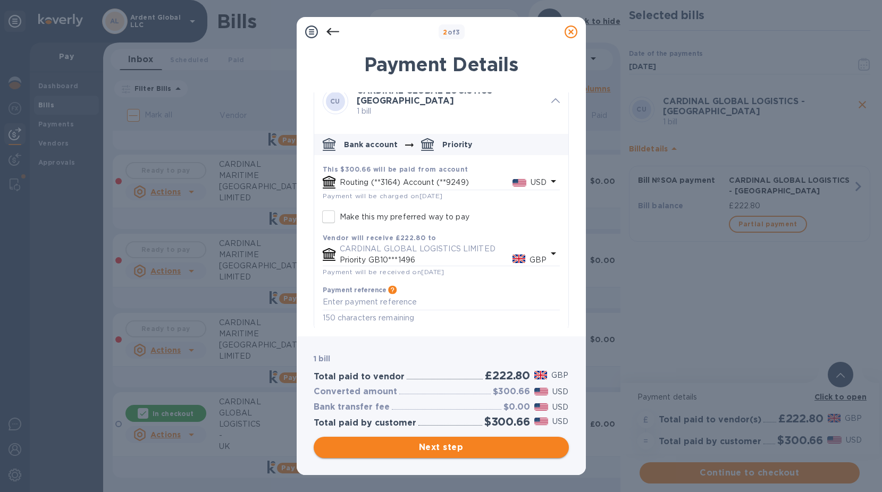
click at [448, 448] on span "Next step" at bounding box center [441, 447] width 238 height 13
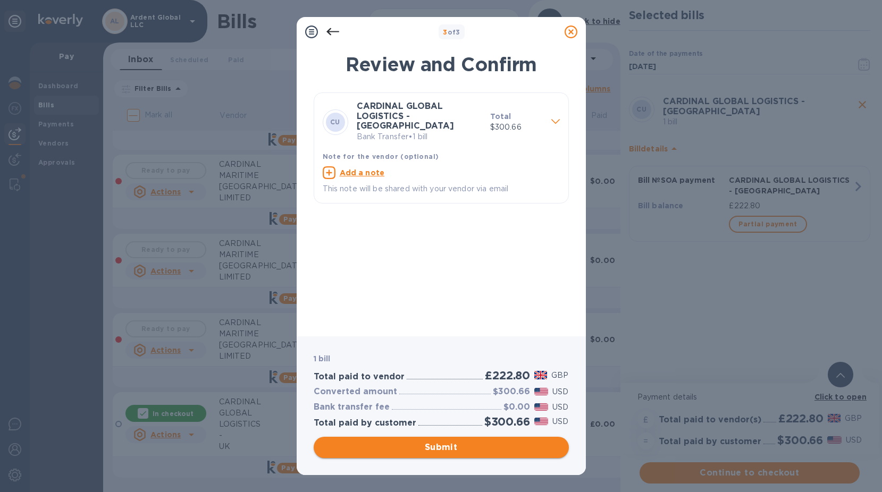
click at [452, 445] on span "Submit" at bounding box center [441, 447] width 238 height 13
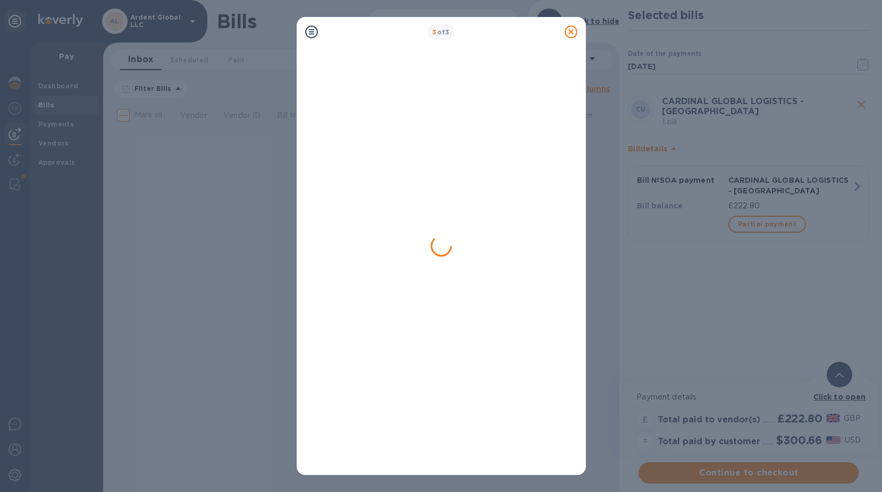
scroll to position [0, 0]
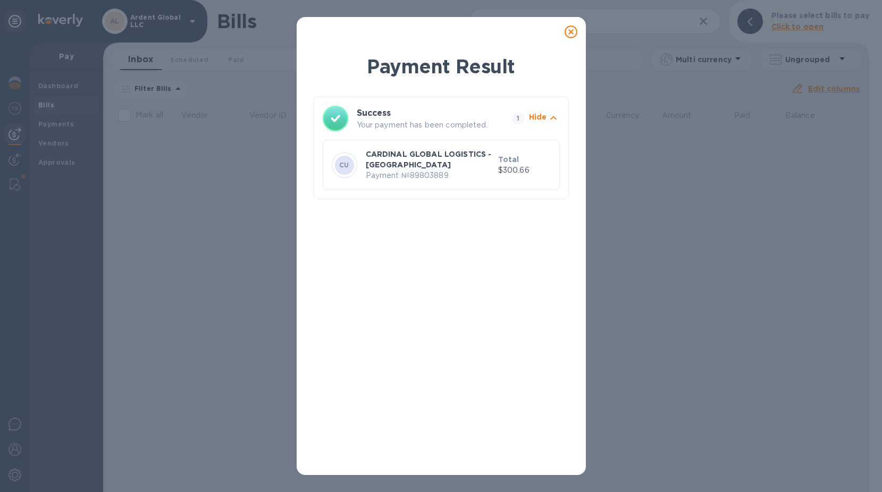
click at [409, 157] on p "CARDINAL GLOBAL LOGISTICS - [GEOGRAPHIC_DATA]" at bounding box center [430, 159] width 128 height 21
click at [577, 24] on div at bounding box center [570, 31] width 21 height 21
click at [574, 33] on icon at bounding box center [570, 32] width 13 height 13
